Goal: Navigation & Orientation: Find specific page/section

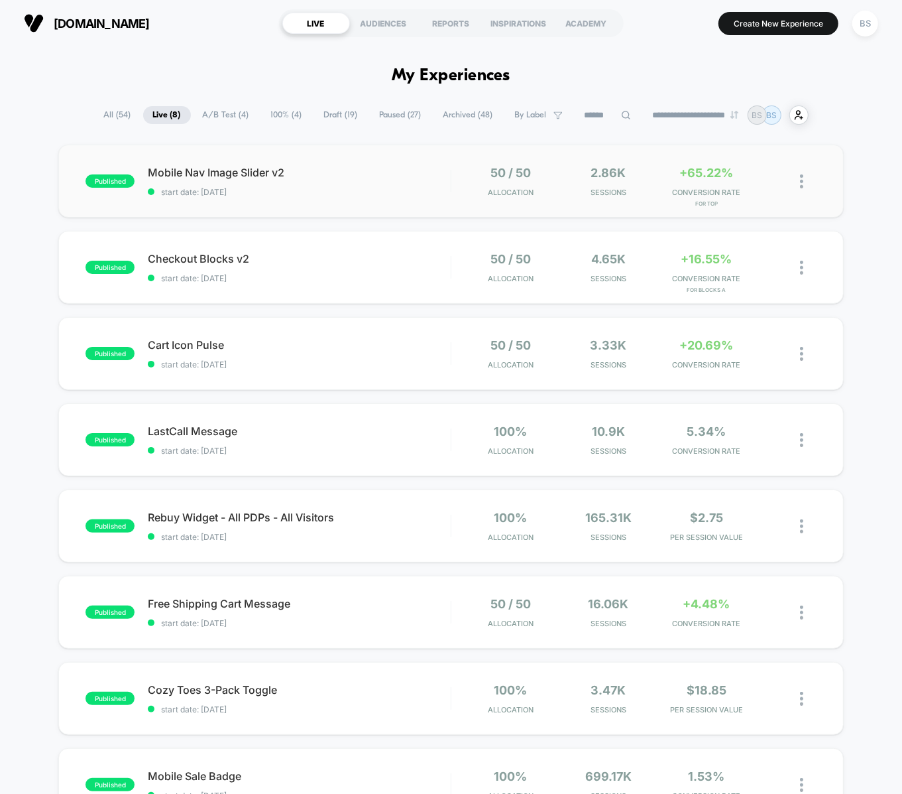
drag, startPoint x: 424, startPoint y: 263, endPoint x: 432, endPoint y: 205, distance: 58.9
click at [432, 204] on div "published Mobile Nav Image Slider v2 start date: [DATE] 50 / 50 Allocation 2.86…" at bounding box center [451, 516] width 902 height 743
click at [432, 188] on span "start date: [DATE]" at bounding box center [299, 192] width 302 height 10
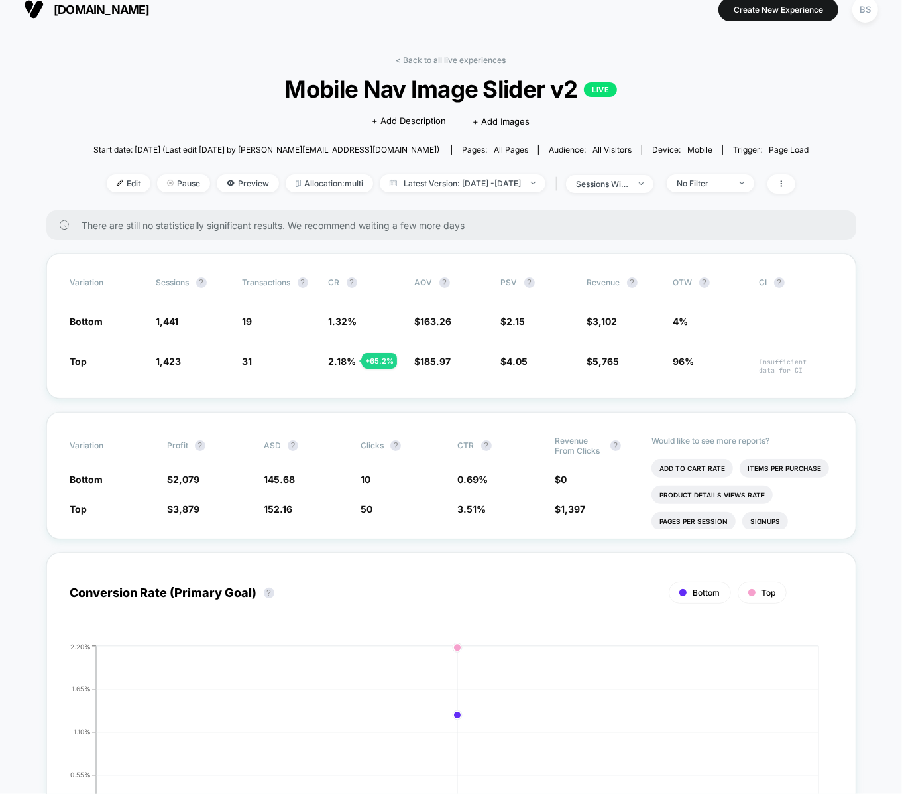
scroll to position [22, 0]
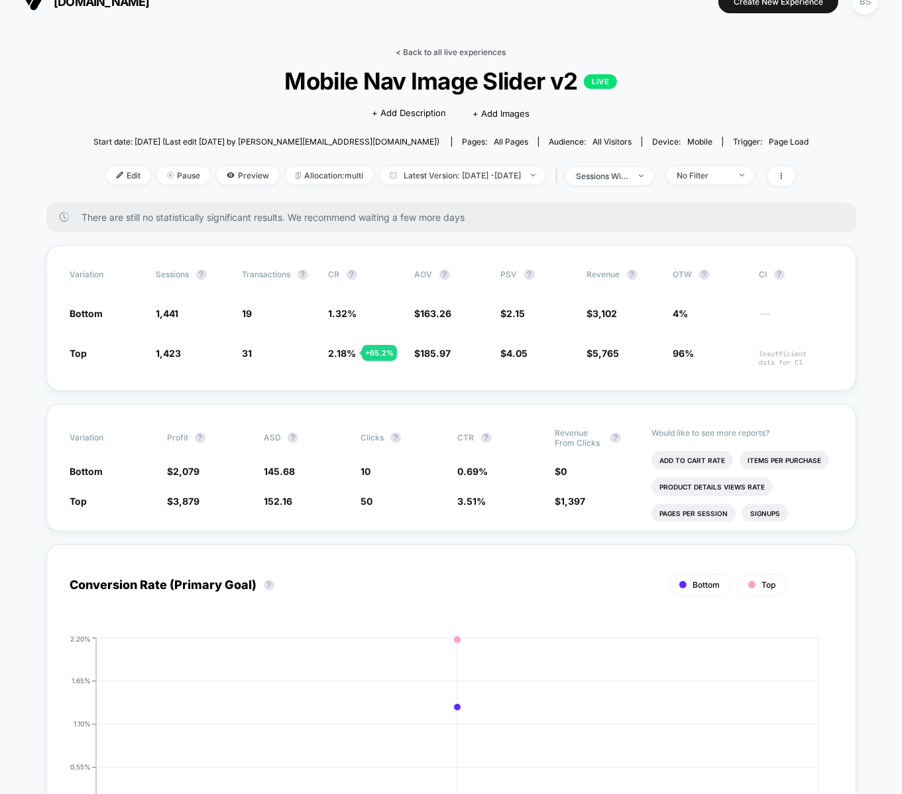
click at [419, 54] on link "< Back to all live experiences" at bounding box center [452, 52] width 110 height 10
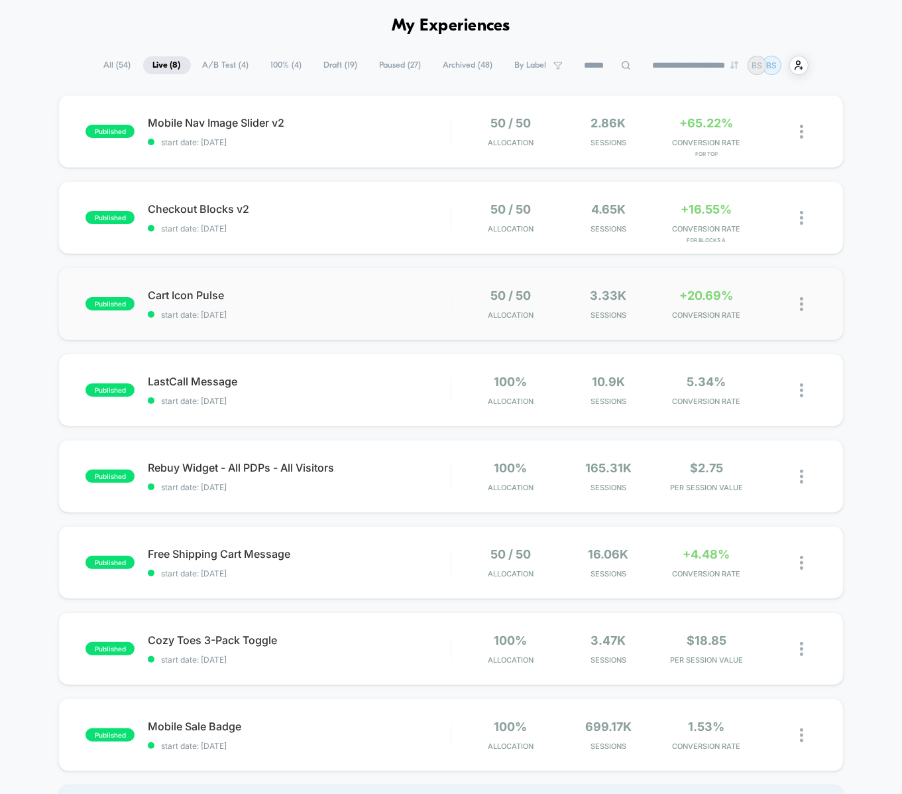
scroll to position [54, 0]
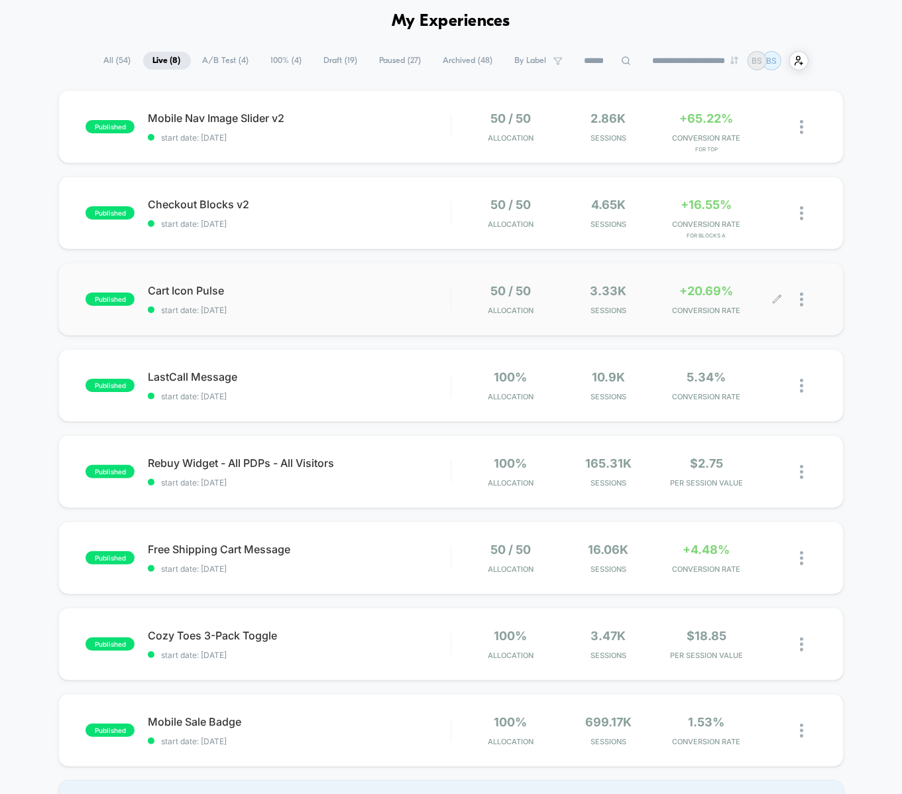
click at [452, 292] on div "50 / 50 Allocation 3.33k Sessions +20.69% CONVERSION RATE" at bounding box center [634, 299] width 365 height 31
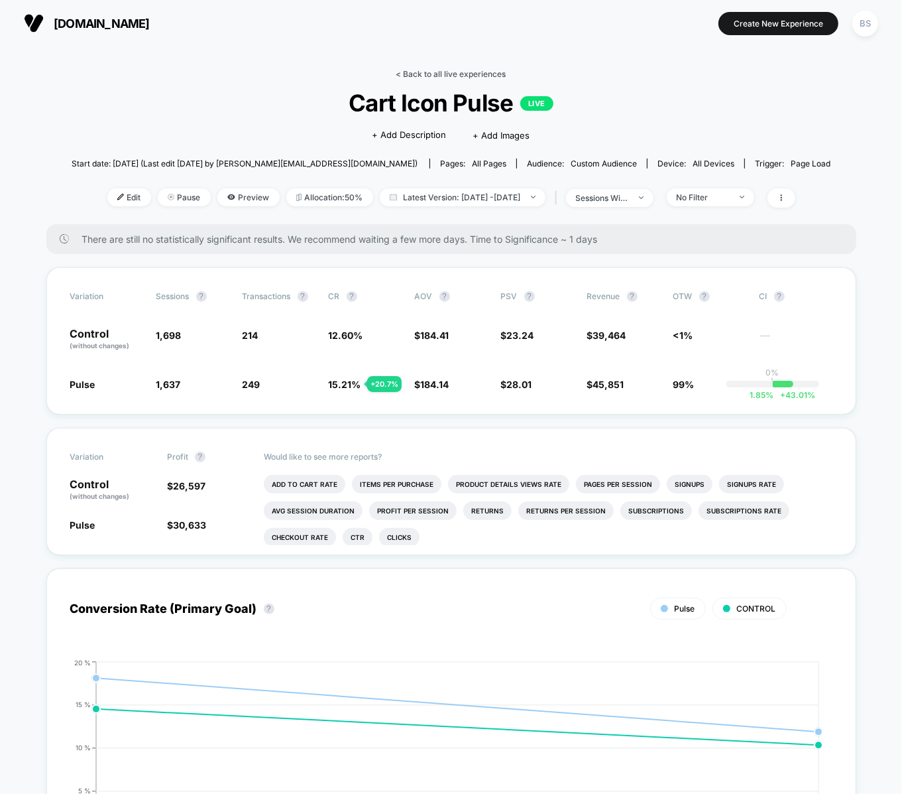
click at [436, 71] on link "< Back to all live experiences" at bounding box center [452, 74] width 110 height 10
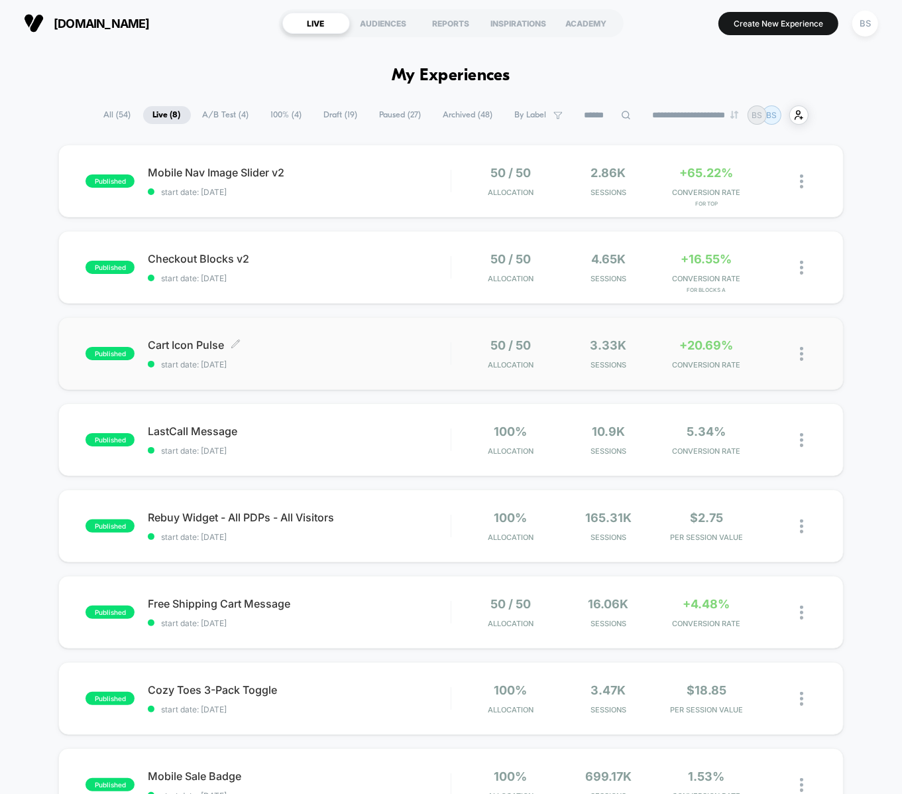
click at [382, 353] on div "Cart Icon Pulse Click to edit experience details Click to edit experience detai…" at bounding box center [299, 353] width 302 height 31
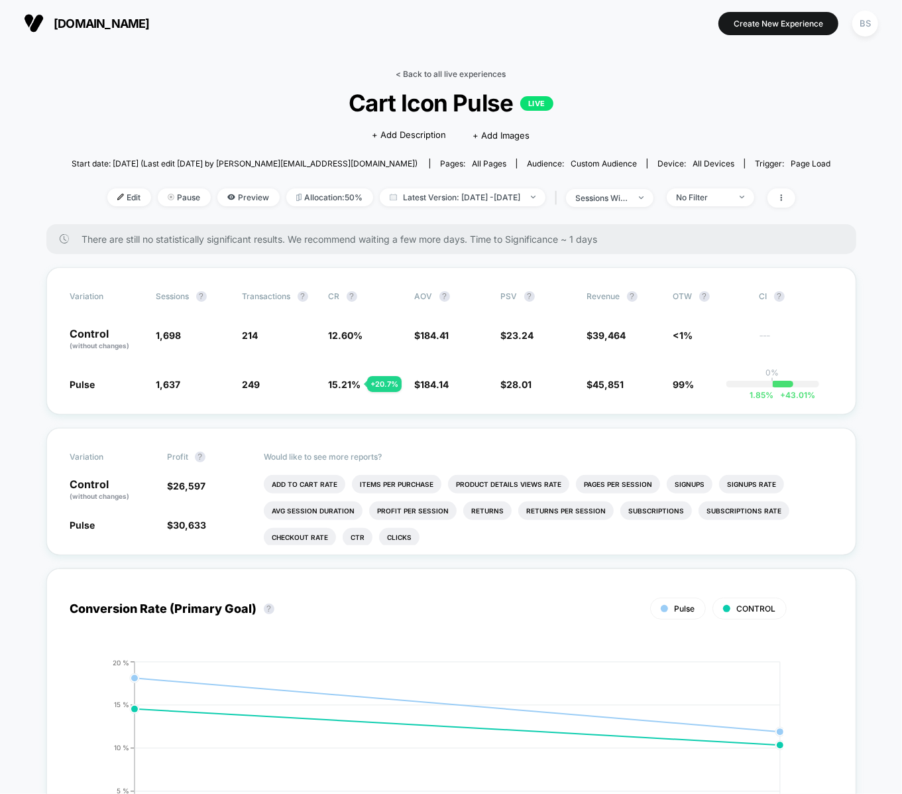
click at [428, 74] on link "< Back to all live experiences" at bounding box center [452, 74] width 110 height 10
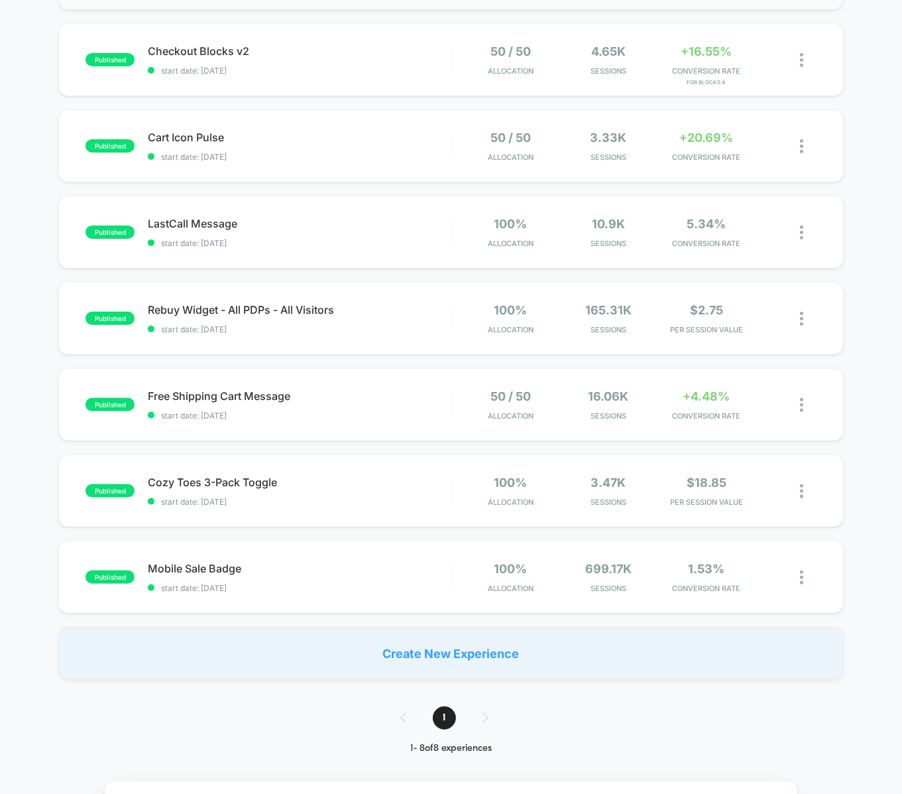
scroll to position [7, 0]
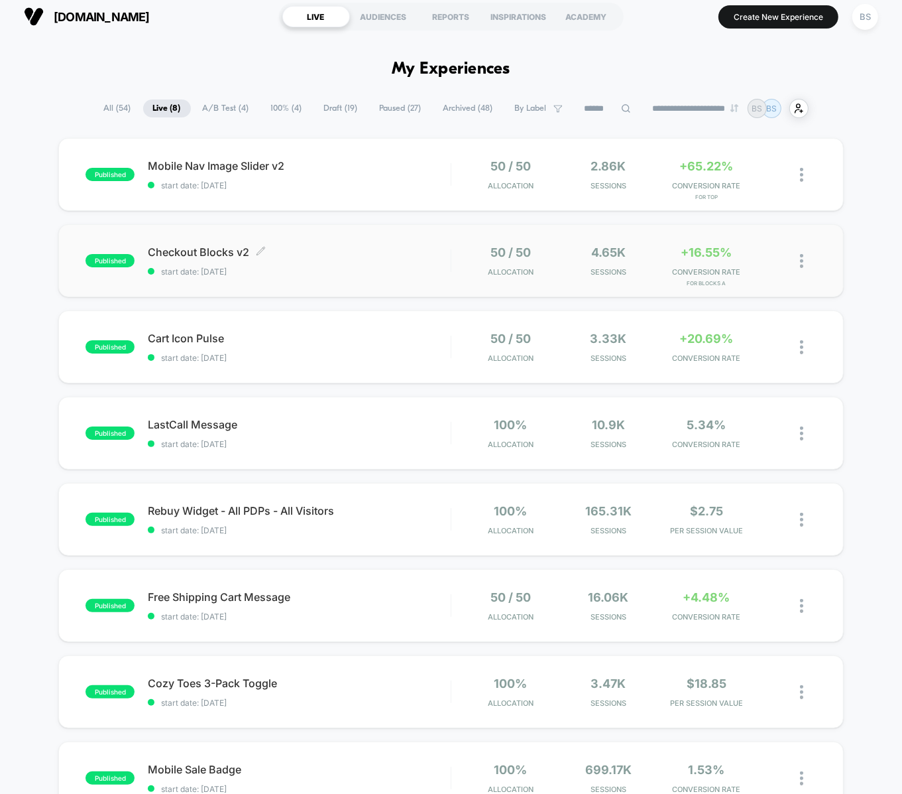
click at [412, 268] on span "start date: [DATE]" at bounding box center [299, 272] width 302 height 10
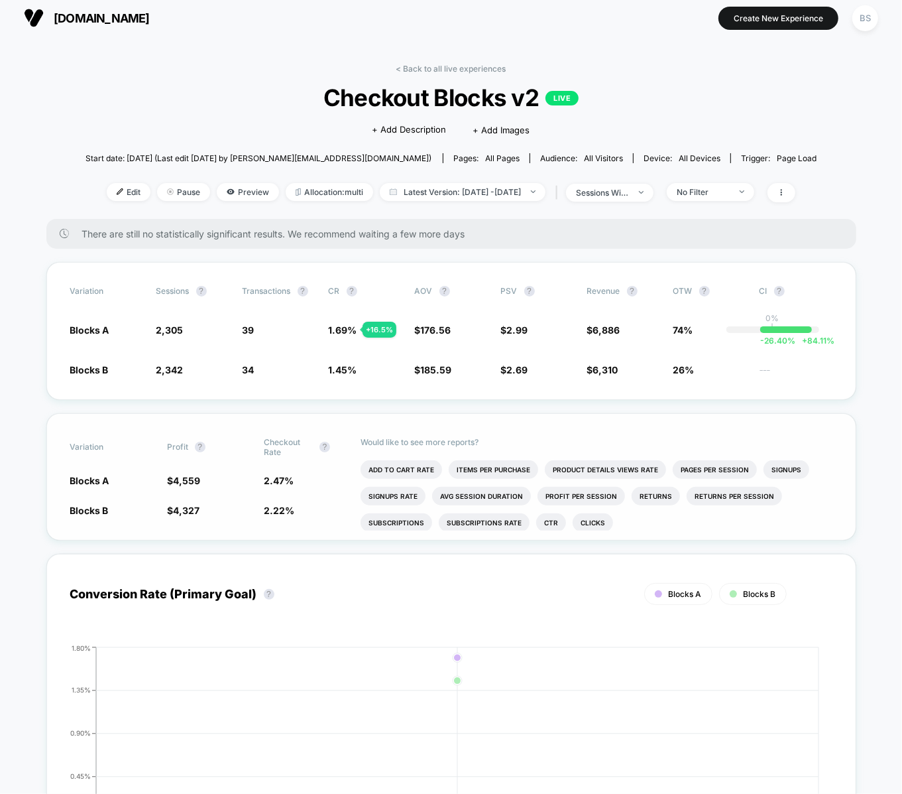
scroll to position [1, 0]
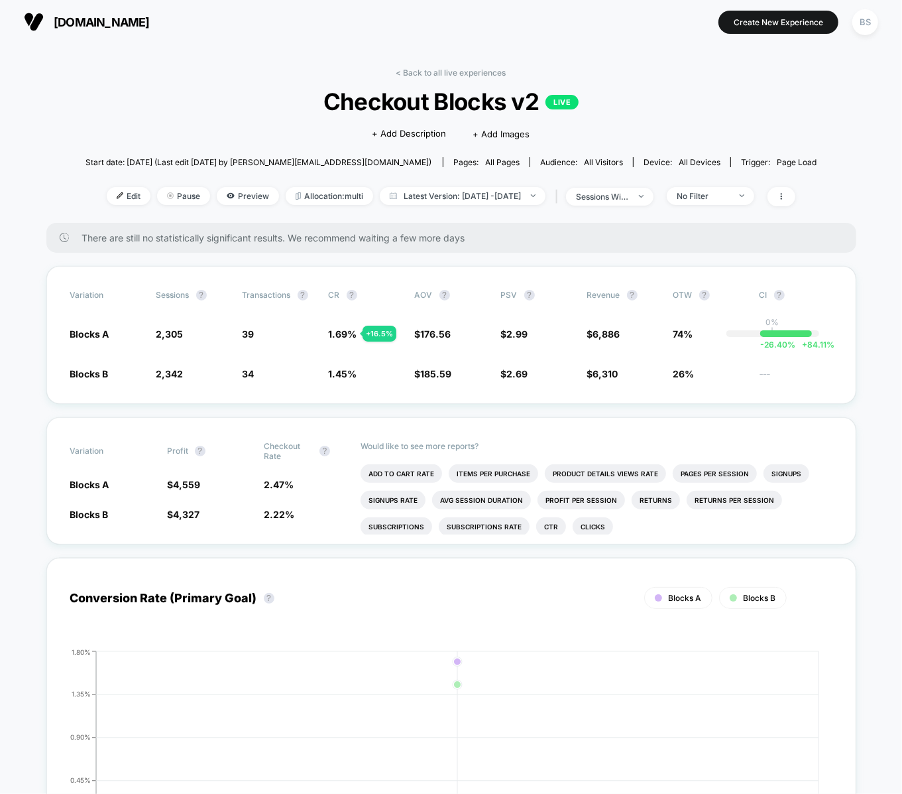
click at [417, 78] on div "< Back to all live experiences Checkout Blocks v2 LIVE Click to edit experience…" at bounding box center [452, 145] width 732 height 155
click at [417, 68] on link "< Back to all live experiences" at bounding box center [452, 73] width 110 height 10
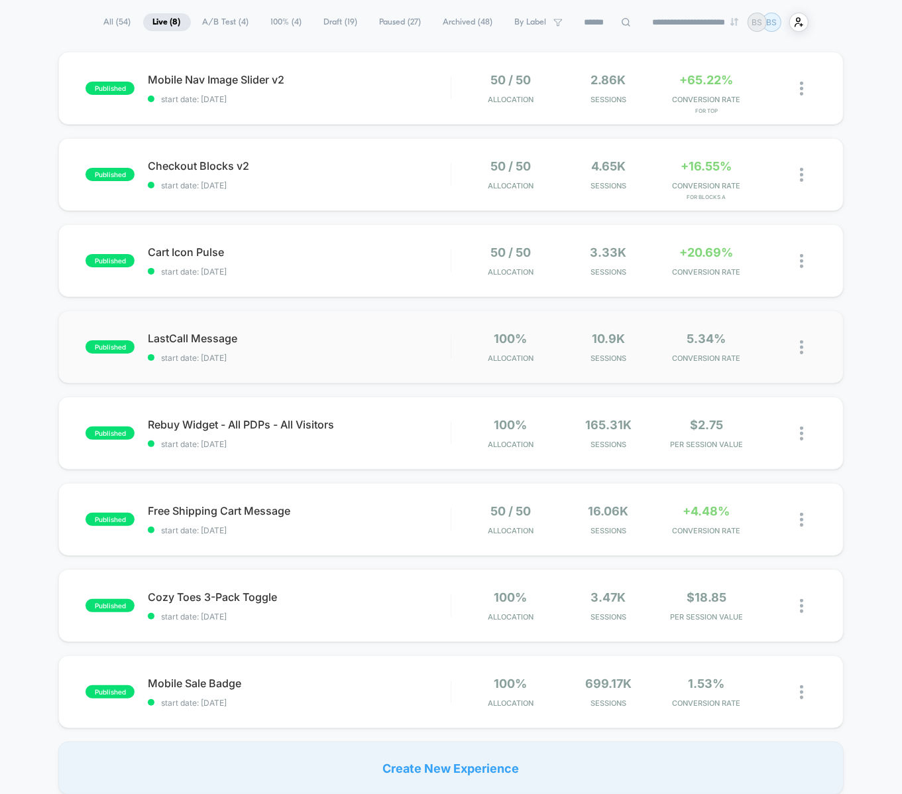
scroll to position [25, 0]
